Goal: Information Seeking & Learning: Learn about a topic

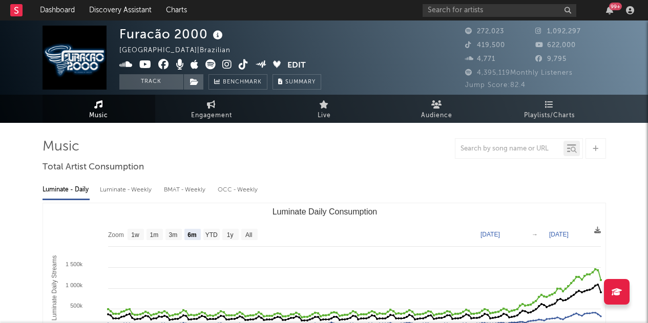
select select "6m"
click at [474, 12] on input "text" at bounding box center [500, 10] width 154 height 13
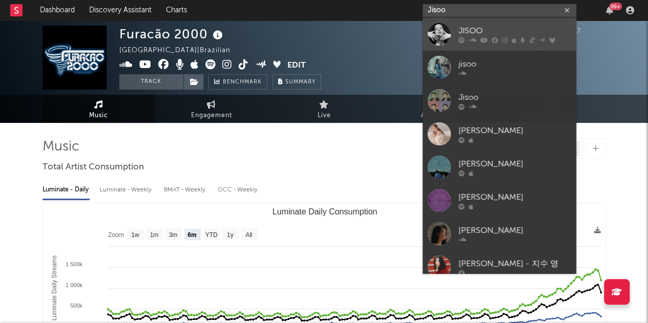
type input "Jisoo"
click at [506, 32] on div "JISOO" at bounding box center [515, 31] width 113 height 12
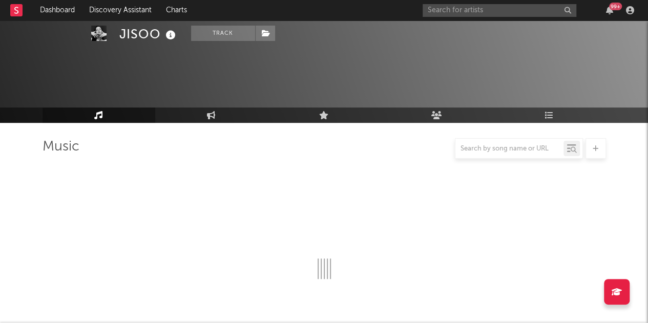
select select "6m"
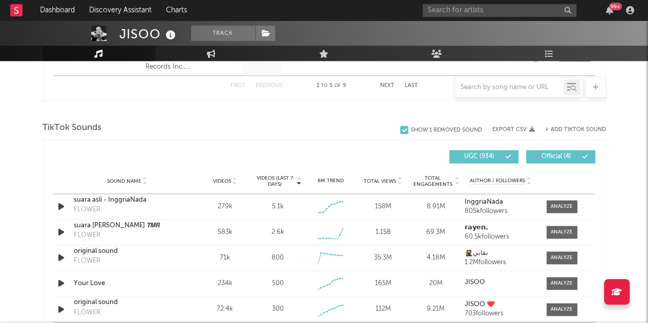
scroll to position [718, 0]
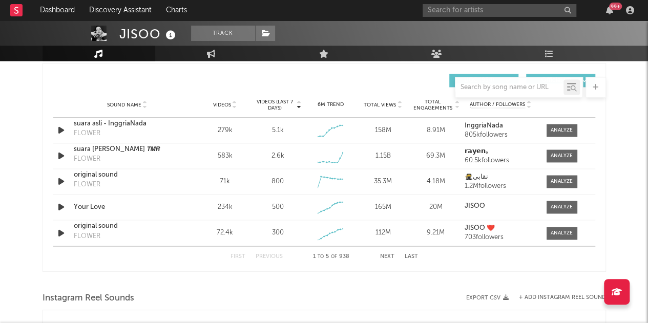
click at [386, 254] on button "Next" at bounding box center [387, 257] width 14 height 6
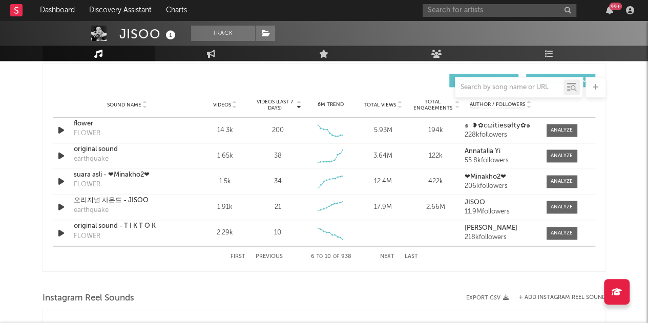
click at [386, 254] on button "Next" at bounding box center [387, 257] width 14 height 6
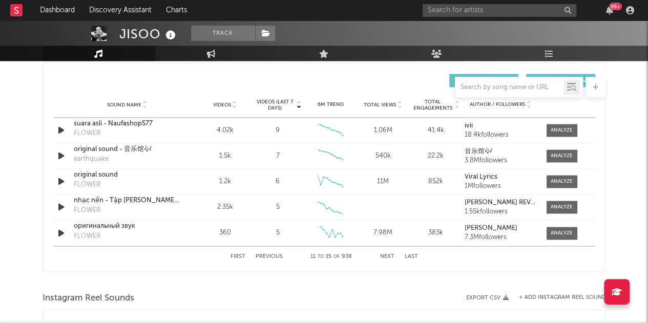
click at [391, 255] on button "Next" at bounding box center [387, 257] width 14 height 6
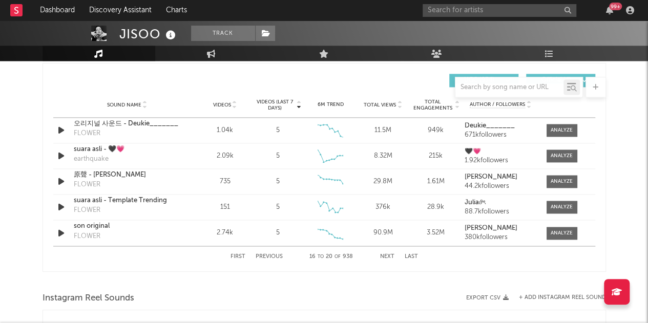
click at [393, 255] on button "Next" at bounding box center [387, 257] width 14 height 6
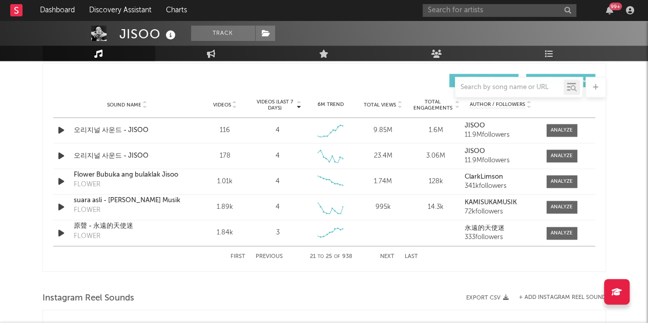
click at [394, 255] on button "Next" at bounding box center [387, 257] width 14 height 6
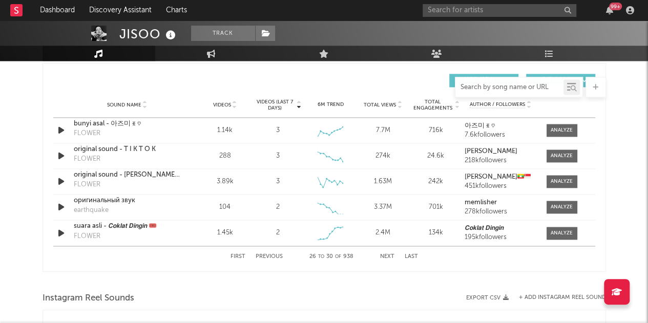
click at [488, 91] on input "text" at bounding box center [510, 88] width 108 height 8
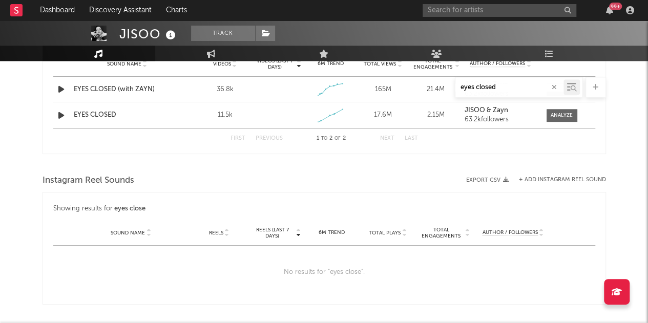
scroll to position [554, 0]
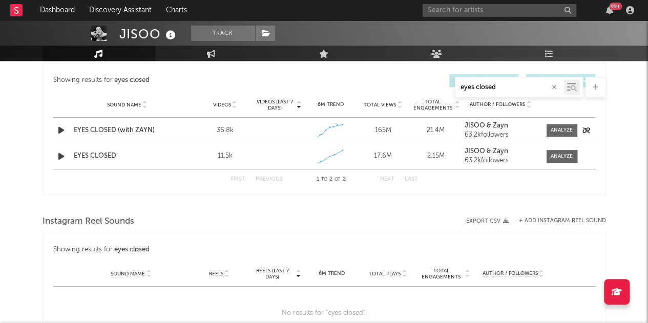
type input "eyes closed"
click at [140, 127] on div "EYES CLOSED (with ZAYN)" at bounding box center [127, 131] width 107 height 10
click at [559, 133] on div at bounding box center [562, 131] width 22 height 8
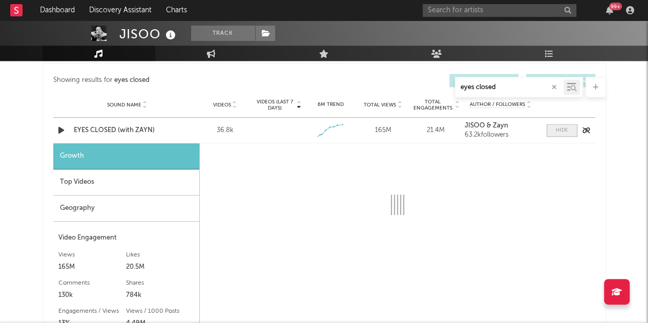
select select "1w"
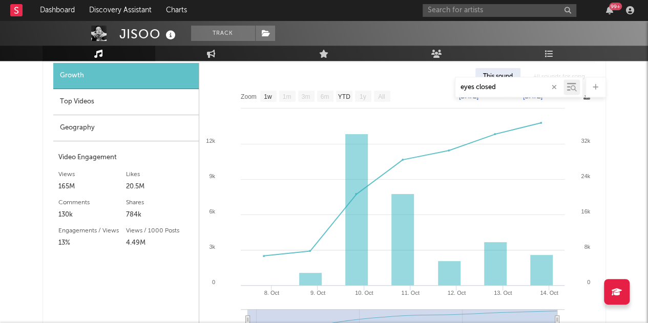
scroll to position [573, 0]
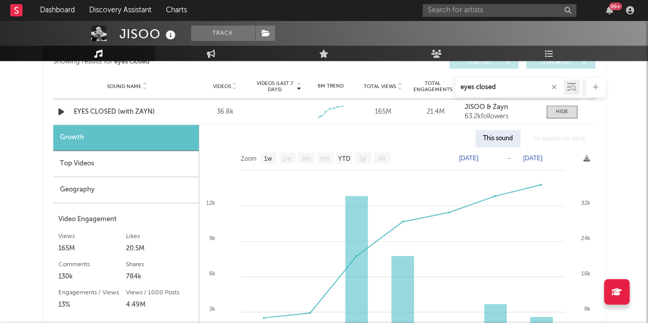
click at [99, 148] on div "Growth" at bounding box center [126, 138] width 146 height 26
click at [105, 164] on div "Top Videos" at bounding box center [126, 164] width 146 height 26
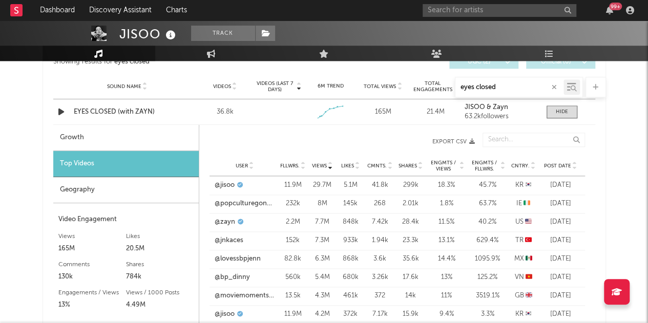
click at [85, 132] on div "Growth" at bounding box center [126, 138] width 146 height 26
select select "1w"
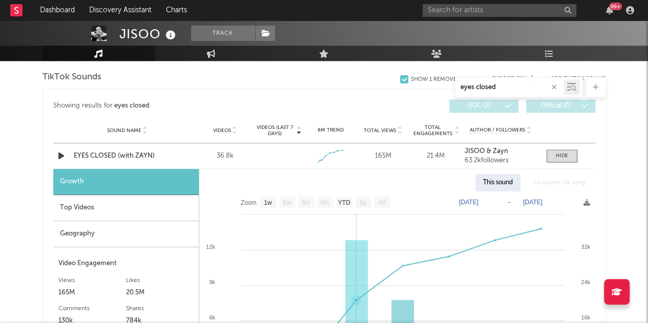
scroll to position [529, 0]
click at [125, 210] on div "Top Videos" at bounding box center [126, 208] width 146 height 26
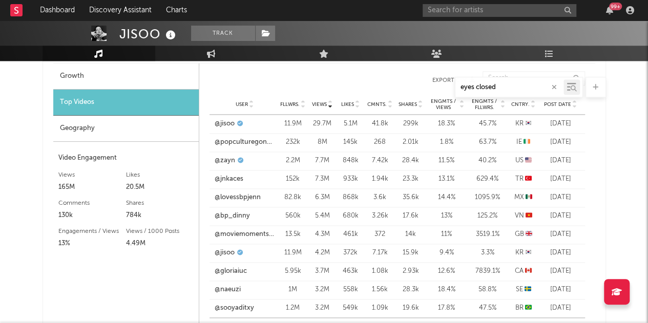
scroll to position [630, 0]
